Goal: Task Accomplishment & Management: Use online tool/utility

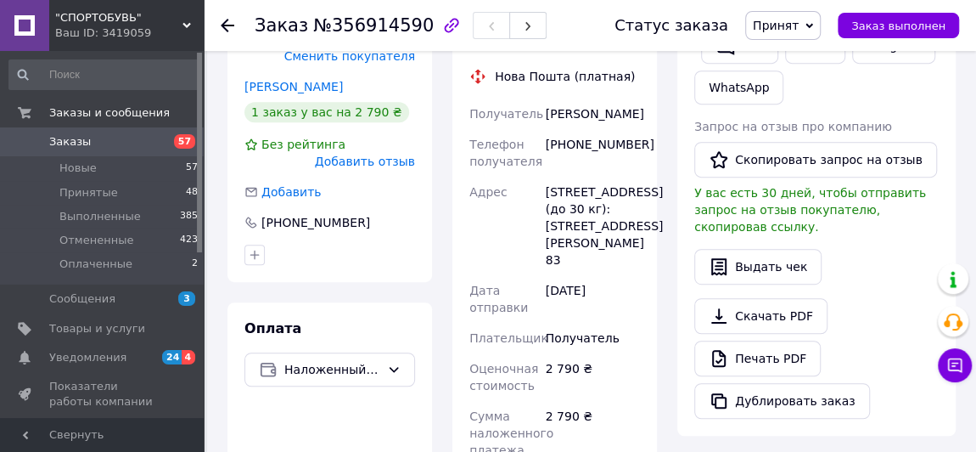
scroll to position [772, 0]
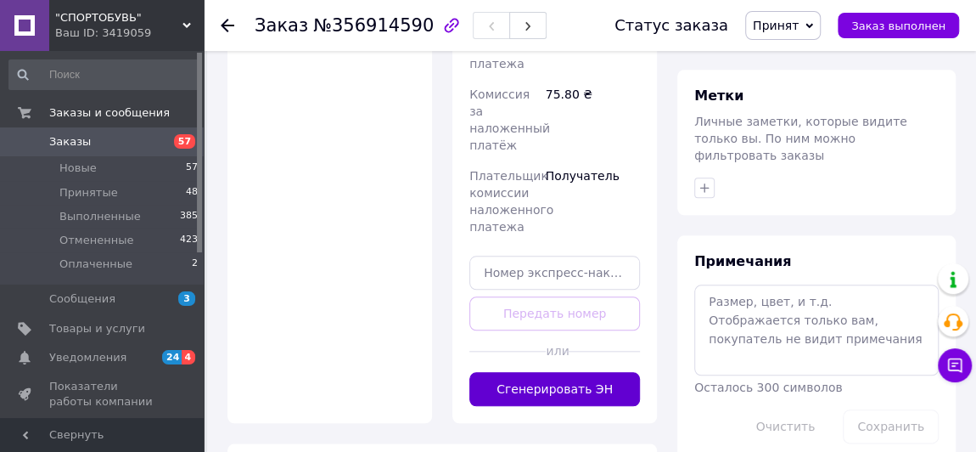
click at [584, 372] on button "Сгенерировать ЭН" at bounding box center [554, 389] width 171 height 34
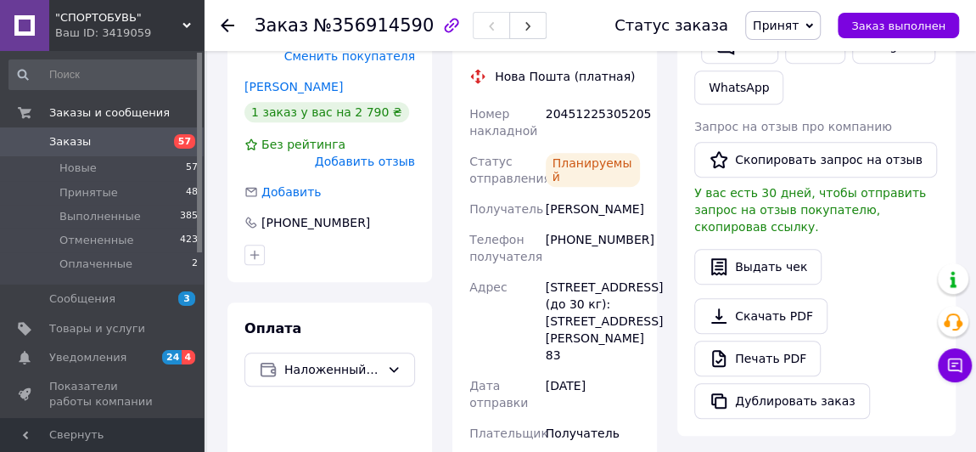
scroll to position [308, 0]
